Goal: Find specific page/section: Find specific page/section

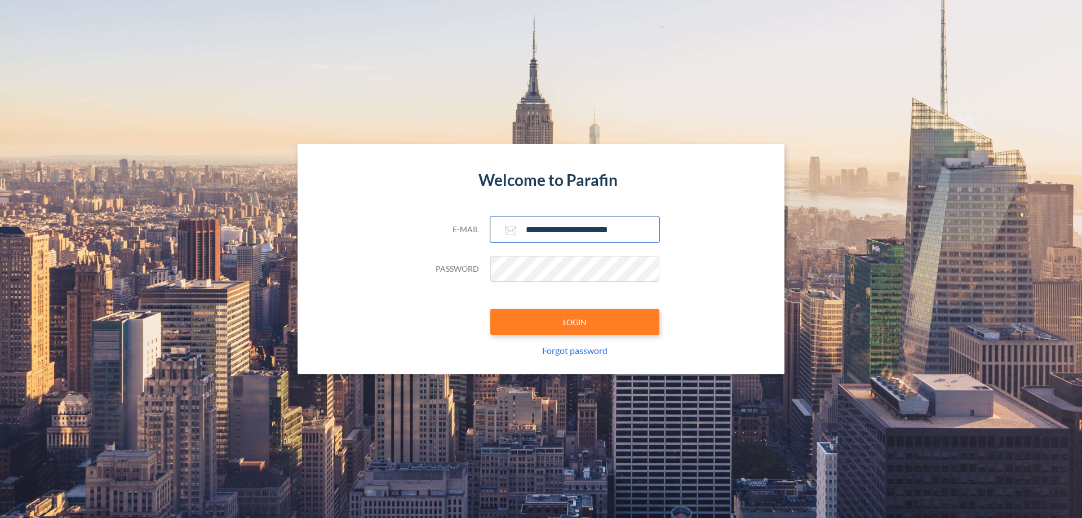
type input "**********"
click at [575, 322] on button "LOGIN" at bounding box center [574, 322] width 169 height 26
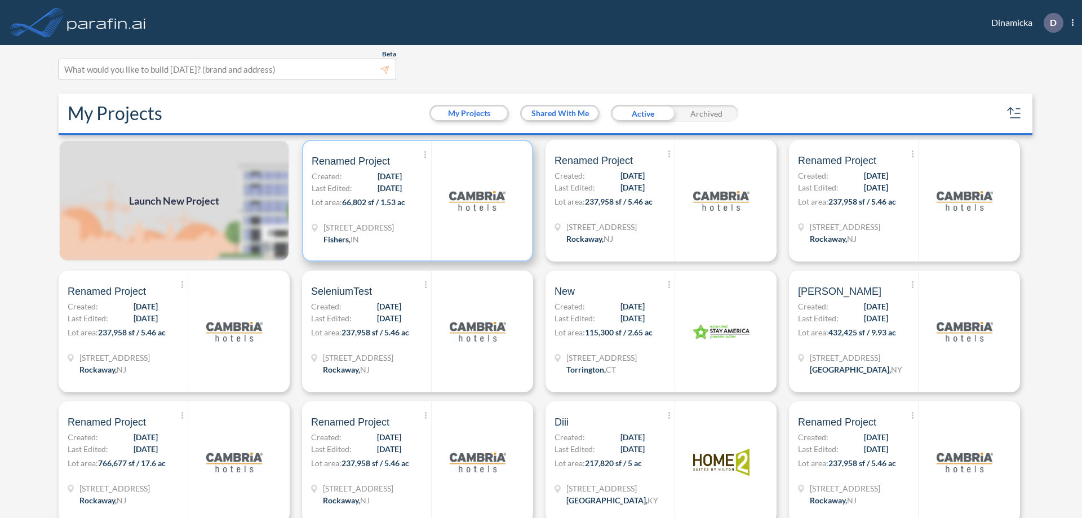
scroll to position [3, 0]
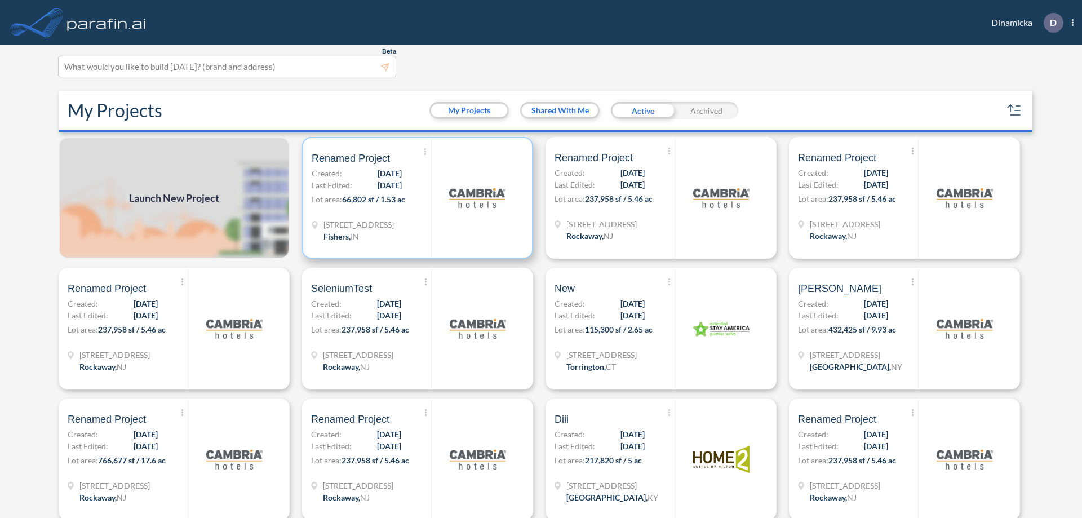
click at [415, 198] on p "Lot area: 66,802 sf / 1.53 ac" at bounding box center [371, 201] width 119 height 16
